Goal: Navigation & Orientation: Find specific page/section

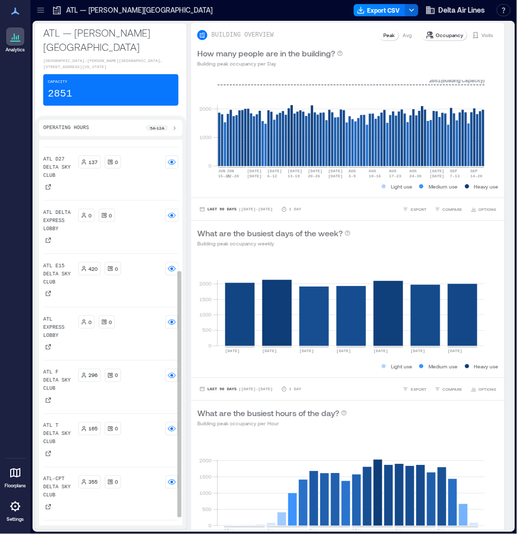
scroll to position [203, 0]
click at [42, 11] on icon at bounding box center [41, 10] width 10 height 10
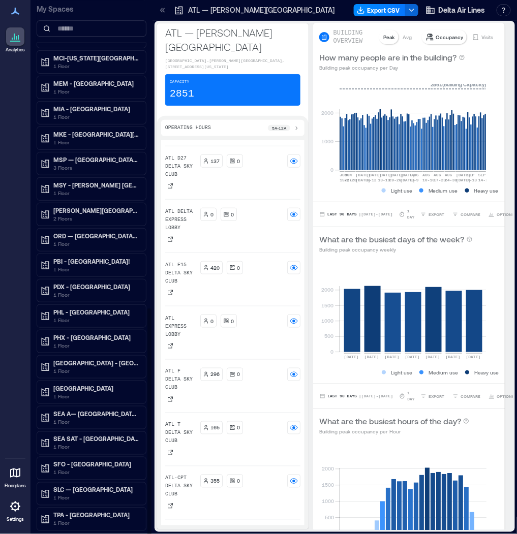
scroll to position [726, 0]
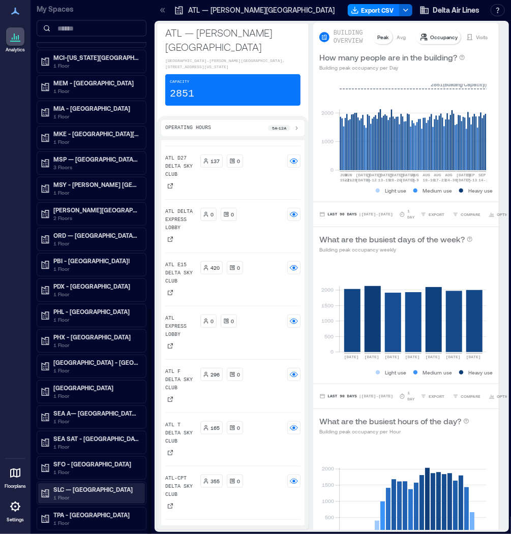
click at [77, 486] on p "SLC — [GEOGRAPHIC_DATA]" at bounding box center [95, 490] width 85 height 8
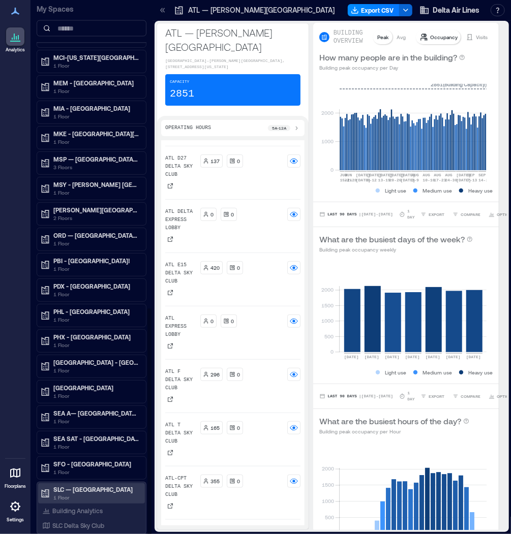
click at [68, 494] on p "1 Floor" at bounding box center [95, 498] width 85 height 8
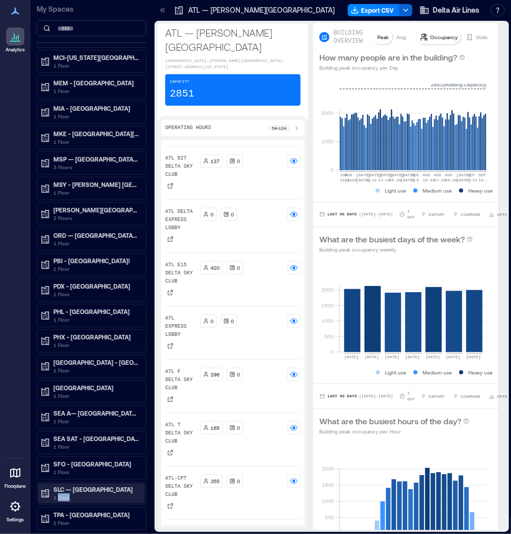
click at [68, 494] on p "1 Floor" at bounding box center [95, 498] width 85 height 8
drag, startPoint x: 68, startPoint y: 482, endPoint x: 67, endPoint y: 492, distance: 9.7
click at [67, 507] on p "Building Analytics" at bounding box center [77, 511] width 50 height 8
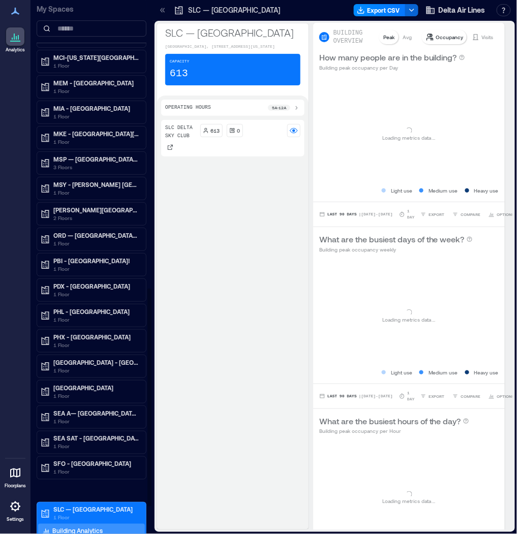
scroll to position [746, 0]
